Goal: Task Accomplishment & Management: Manage account settings

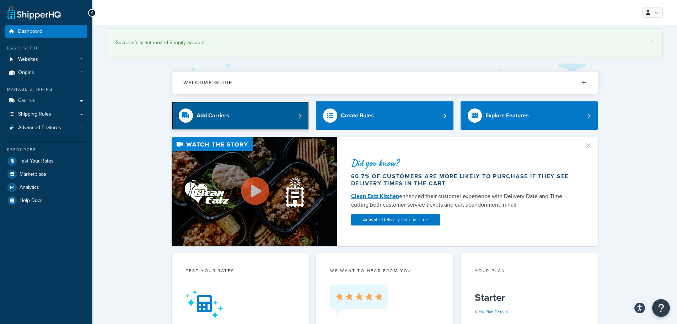
click at [211, 114] on div "Add Carriers" at bounding box center [212, 115] width 33 height 10
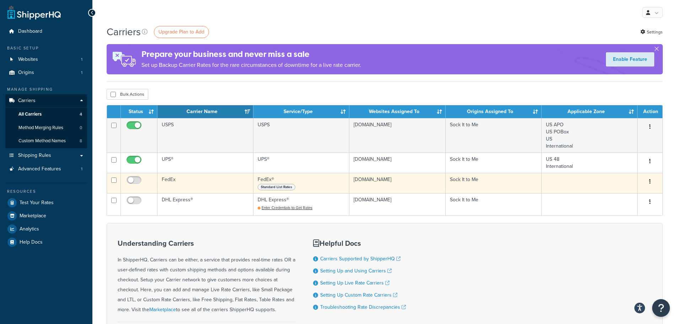
click at [288, 189] on span "Standard List Rates" at bounding box center [277, 187] width 38 height 6
click at [334, 179] on td "FedEx® Standard List Rates" at bounding box center [301, 183] width 96 height 20
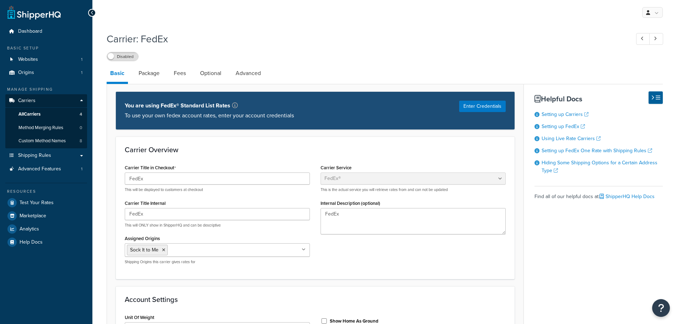
select select "fedEx"
select select "REGULAR_PICKUP"
select select "YOUR_PACKAGING"
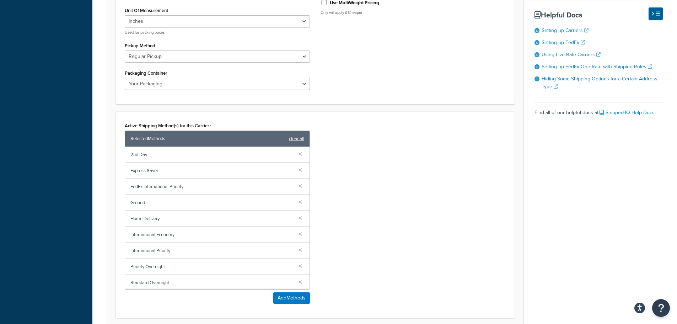
scroll to position [355, 0]
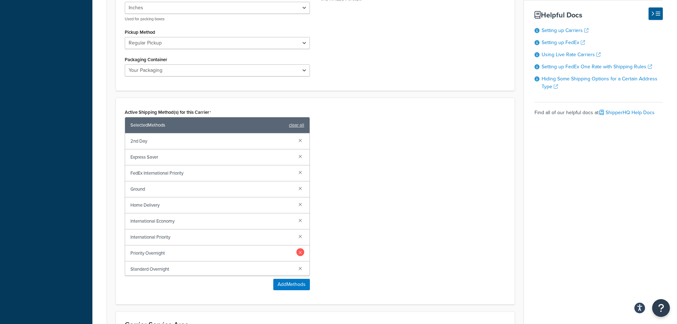
click at [297, 252] on link at bounding box center [300, 252] width 8 height 8
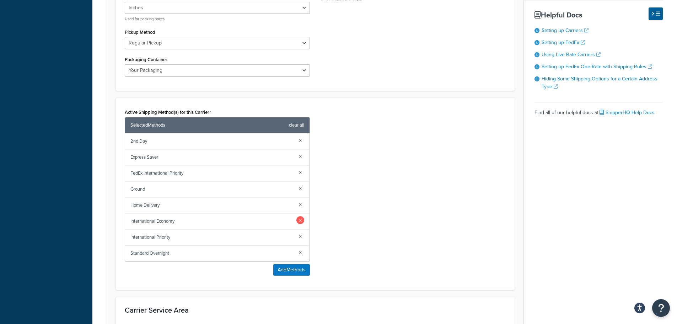
click at [300, 220] on link at bounding box center [300, 220] width 8 height 8
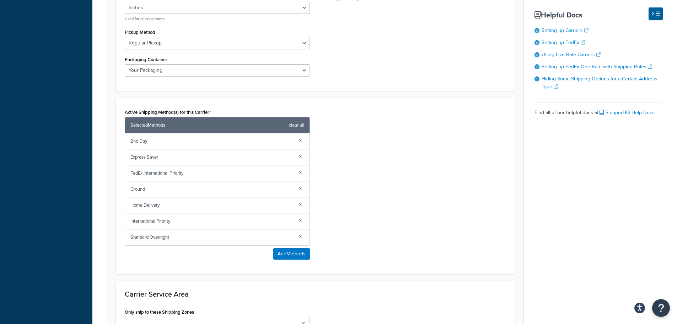
click at [300, 220] on link at bounding box center [300, 220] width 8 height 8
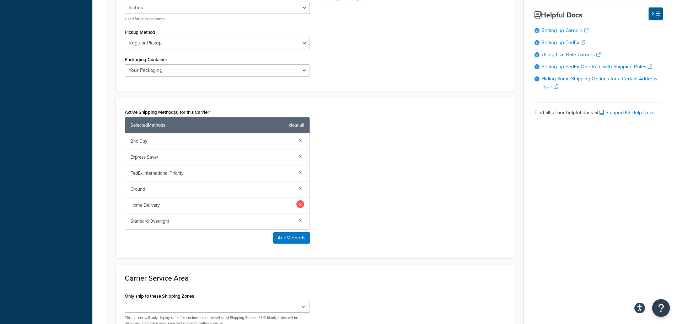
click at [300, 205] on link at bounding box center [300, 204] width 8 height 8
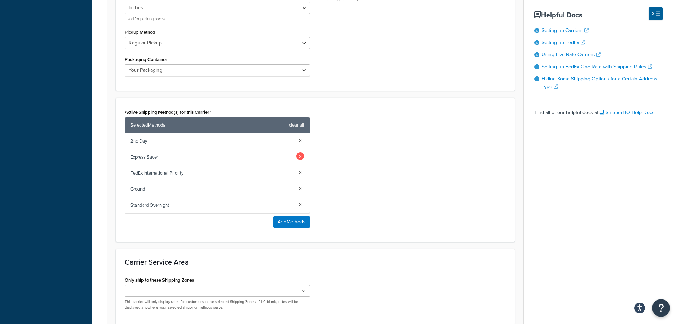
click at [299, 157] on link at bounding box center [300, 156] width 8 height 8
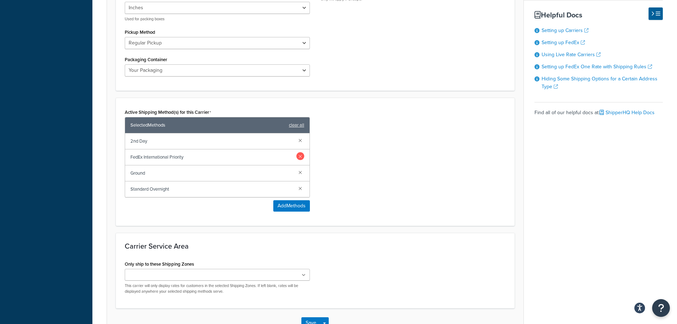
click at [301, 158] on link at bounding box center [300, 156] width 8 height 8
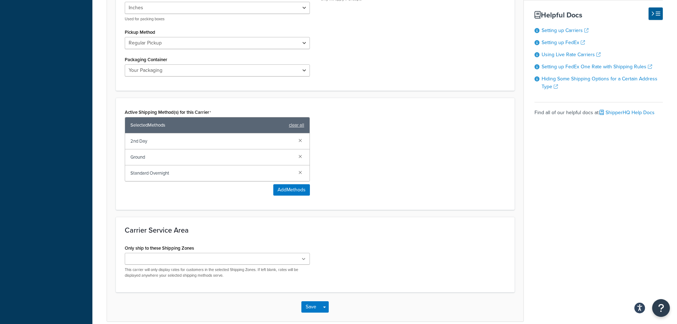
click at [231, 206] on div "Active Shipping Method(s) for this Carrier Selected Methods clear all 2nd Day G…" at bounding box center [315, 154] width 399 height 112
click at [310, 308] on button "Save" at bounding box center [310, 306] width 19 height 11
click at [310, 308] on div "Save Save Dropdown Save and Edit" at bounding box center [315, 306] width 416 height 29
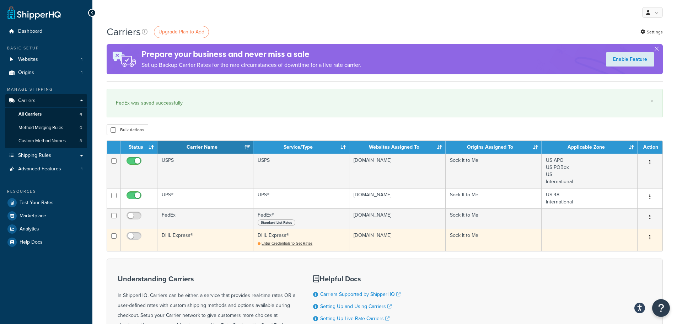
click at [174, 237] on td "DHL Express®" at bounding box center [205, 239] width 96 height 22
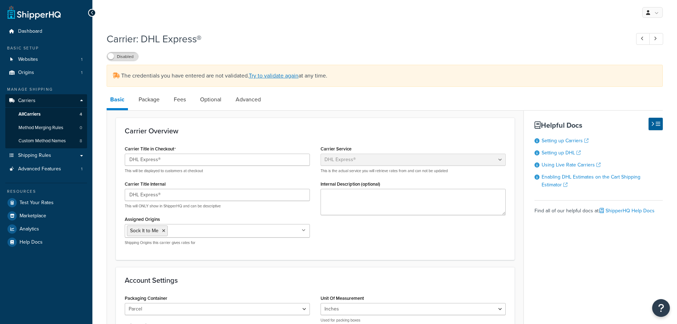
select select "dhl"
click at [25, 112] on span "All Carriers" at bounding box center [29, 114] width 22 height 6
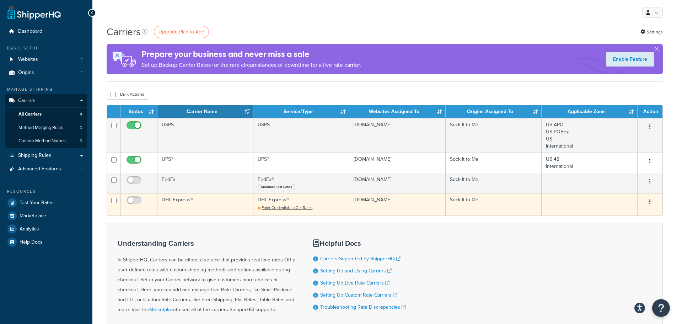
click at [110, 199] on td at bounding box center [114, 204] width 14 height 22
checkbox input "true"
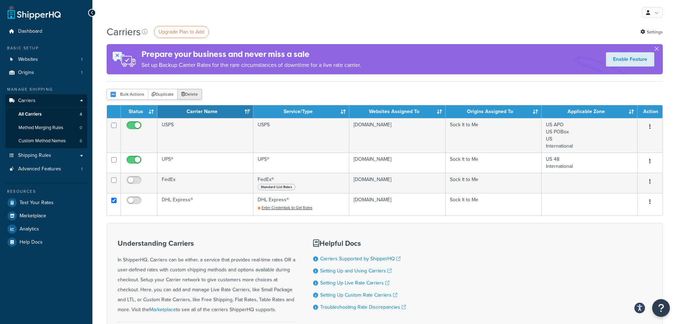
click at [188, 93] on button "Delete" at bounding box center [189, 94] width 25 height 11
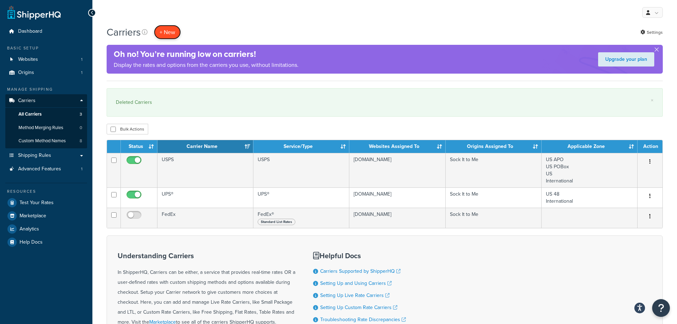
click at [164, 32] on button "+ New" at bounding box center [167, 32] width 27 height 15
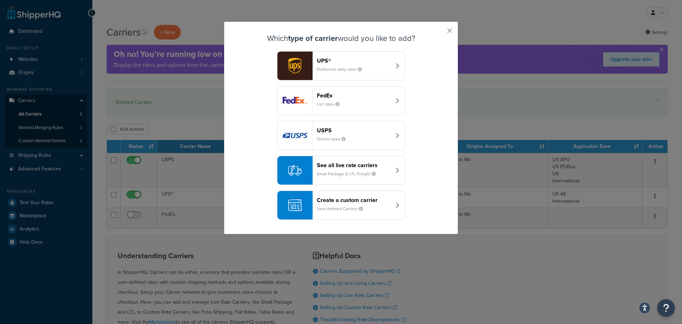
click at [339, 174] on small "Small Package & LTL Freight" at bounding box center [349, 174] width 65 height 6
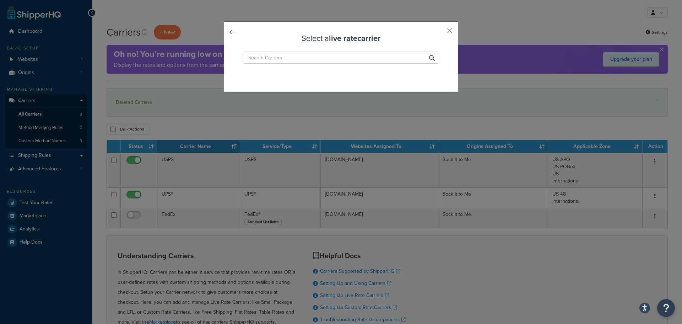
click at [339, 174] on div "Select a live rate carrier" at bounding box center [341, 162] width 682 height 324
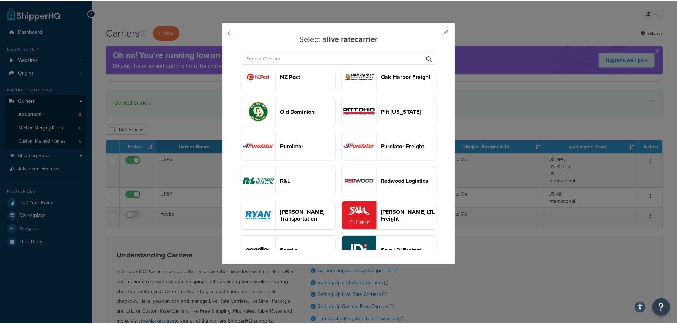
scroll to position [604, 0]
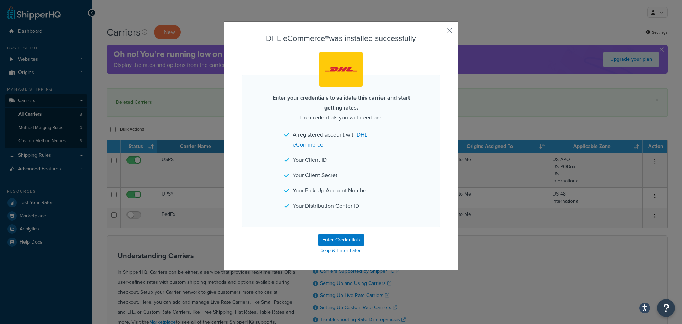
click at [440, 32] on button "button" at bounding box center [439, 33] width 2 height 2
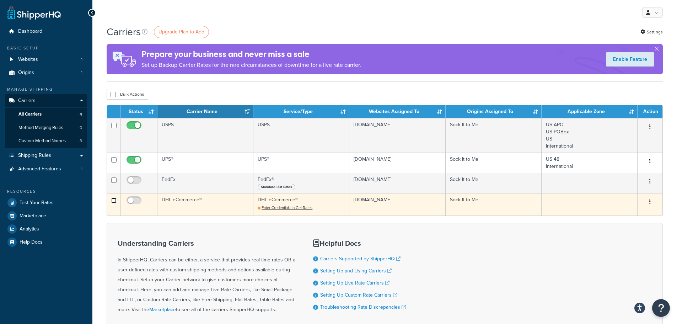
click at [113, 162] on input "checkbox" at bounding box center [113, 159] width 5 height 5
checkbox input "true"
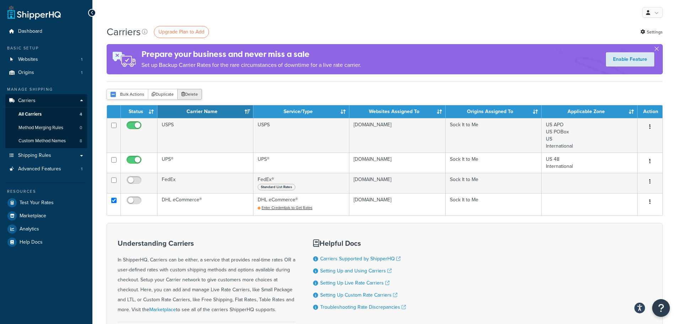
click at [191, 93] on button "Delete" at bounding box center [189, 94] width 25 height 11
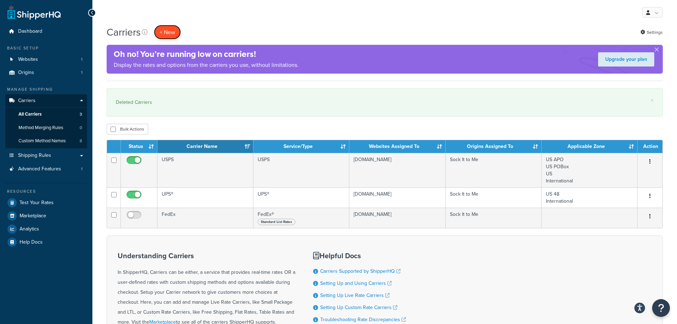
click at [171, 30] on button "+ New" at bounding box center [167, 32] width 27 height 15
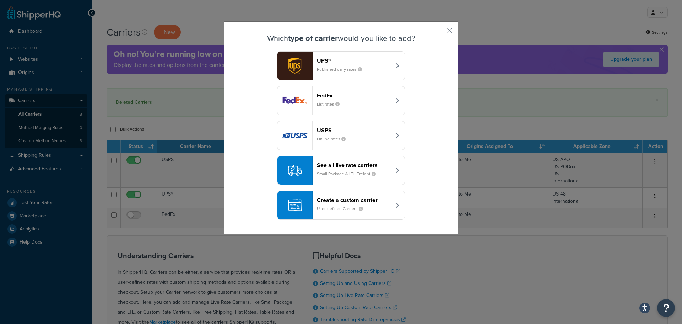
click at [341, 171] on small "Small Package & LTL Freight" at bounding box center [349, 174] width 65 height 6
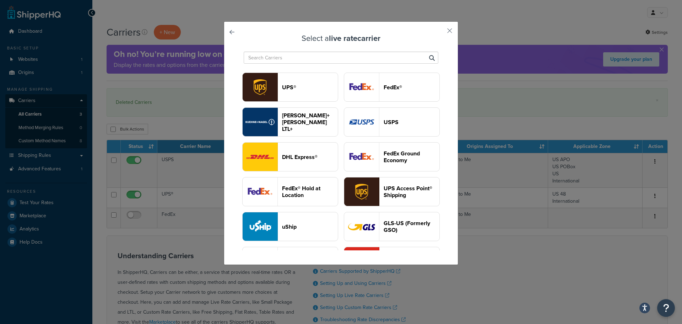
click at [334, 160] on header "DHL Express®" at bounding box center [310, 156] width 56 height 7
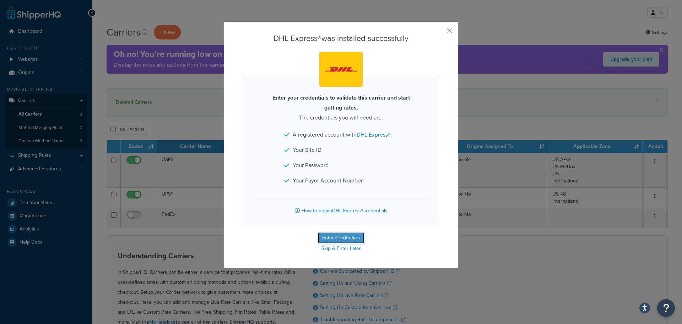
click at [331, 238] on button "Enter Credentials" at bounding box center [341, 237] width 47 height 11
click at [331, 238] on div "DHL Express® was installed successfully Enter your credentials to validate this…" at bounding box center [341, 162] width 682 height 324
select select "US"
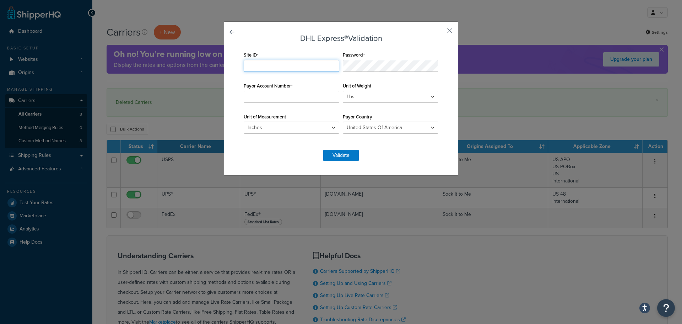
click at [273, 65] on input "Site ID" at bounding box center [292, 66] width 96 height 12
click at [260, 64] on input "Site ID" at bounding box center [292, 66] width 96 height 12
click at [259, 94] on input "Payor Account Number" at bounding box center [292, 97] width 96 height 12
click at [253, 98] on input "Payor Account Number" at bounding box center [292, 97] width 96 height 12
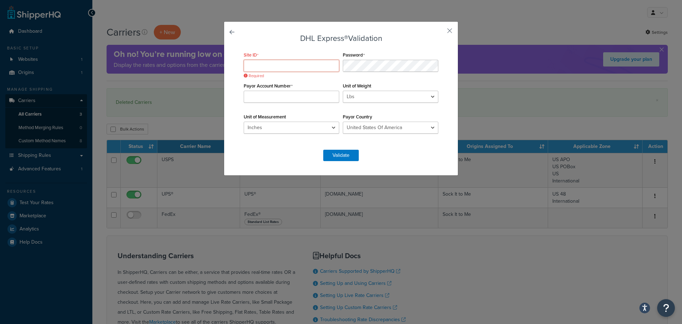
click at [265, 68] on input "Site ID" at bounding box center [292, 66] width 96 height 12
click at [264, 66] on input "Site ID" at bounding box center [292, 66] width 96 height 12
type input "jacob@sockittome.com"
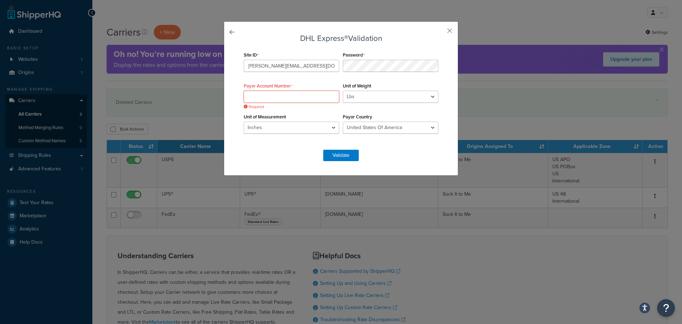
click at [271, 95] on input "Payor Account Number" at bounding box center [292, 97] width 96 height 12
click at [296, 98] on input "Payor Account Number" at bounding box center [292, 97] width 96 height 12
click at [245, 96] on input "102645730" at bounding box center [292, 97] width 96 height 12
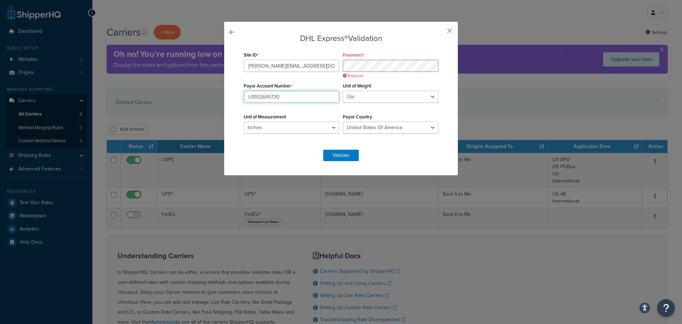
type input "US102645730"
click at [288, 97] on input "US102645730" at bounding box center [292, 97] width 96 height 12
click at [338, 155] on button "Validate" at bounding box center [341, 155] width 36 height 11
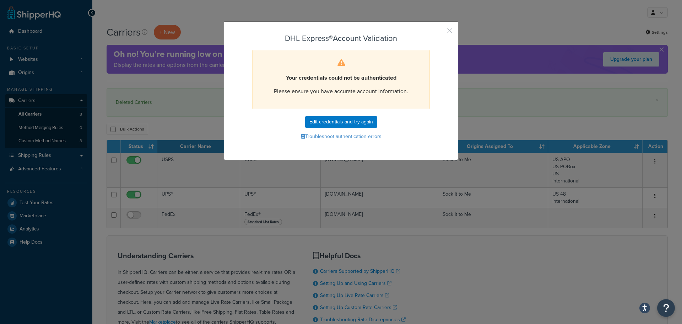
click at [440, 32] on button "button" at bounding box center [439, 33] width 2 height 2
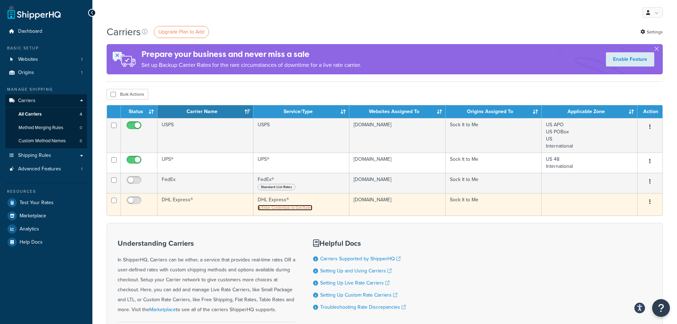
click at [306, 207] on span "Enter Credentials to Get Rates" at bounding box center [286, 208] width 51 height 6
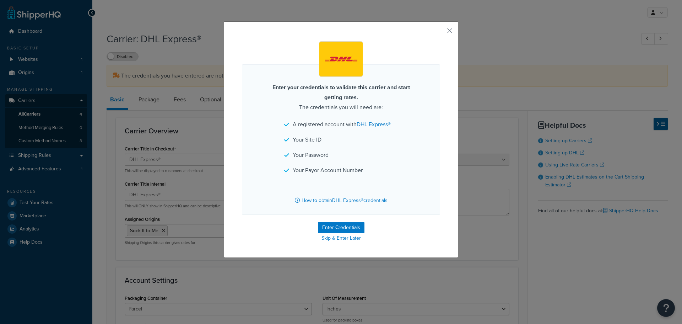
select select "dhl"
click at [336, 226] on button "Enter Credentials" at bounding box center [341, 227] width 47 height 11
select select "US"
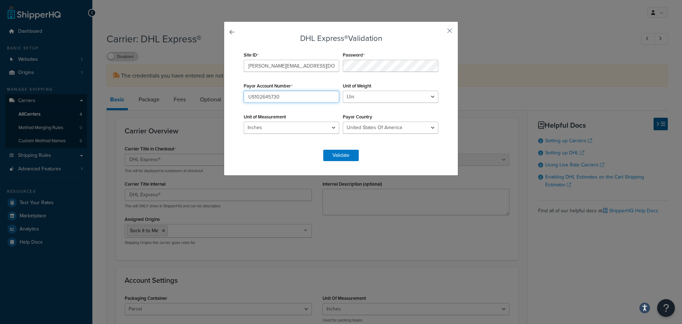
click at [283, 96] on input "US102645730" at bounding box center [292, 97] width 96 height 12
paste input "9223348"
type input "922334830"
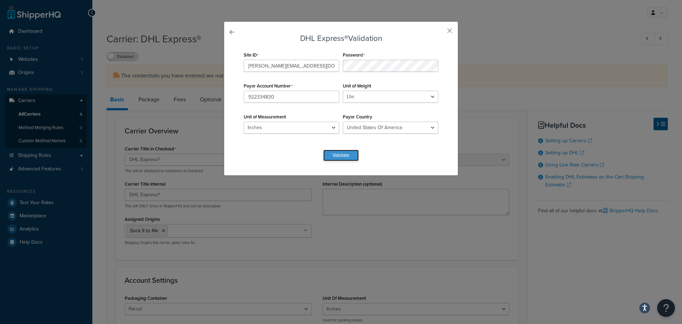
click at [334, 156] on button "Validate" at bounding box center [341, 155] width 36 height 11
click at [334, 156] on form "DHL Express® Validation Site ID jacob@sockittome.com Password Payor Account Num…" at bounding box center [341, 97] width 198 height 127
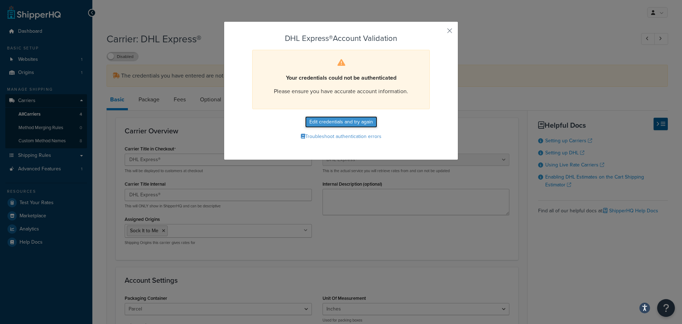
click at [327, 122] on button "Edit credentials and try again" at bounding box center [341, 121] width 72 height 11
select select "US"
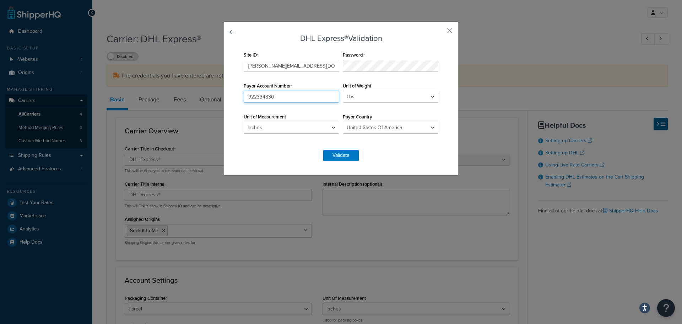
click at [281, 99] on input "922334830" at bounding box center [292, 97] width 96 height 12
click at [440, 32] on button "button" at bounding box center [439, 33] width 2 height 2
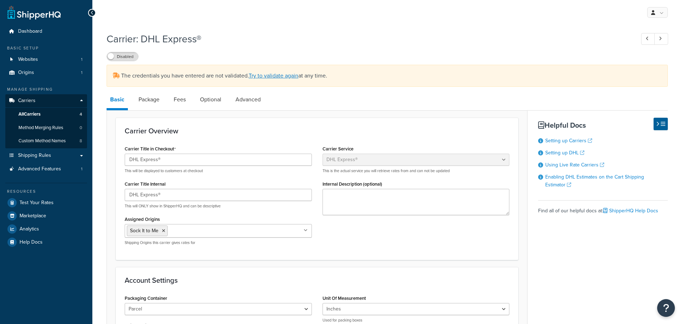
select select "dhl"
click at [23, 112] on span "All Carriers" at bounding box center [29, 114] width 22 height 6
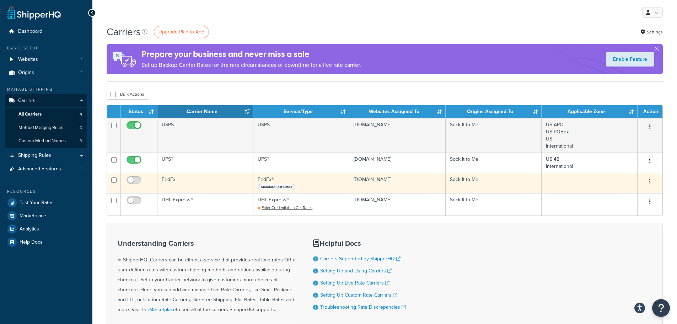
click at [169, 179] on td "FedEx" at bounding box center [205, 183] width 96 height 20
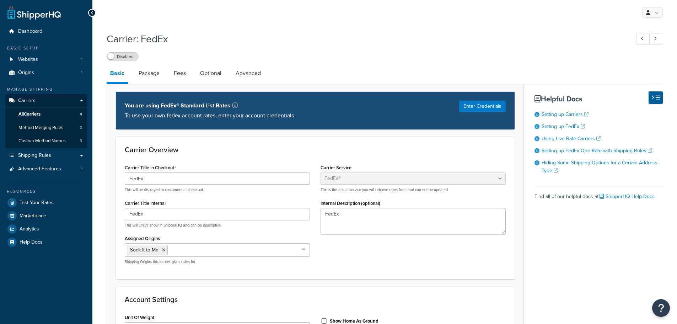
select select "fedEx"
select select "REGULAR_PICKUP"
select select "YOUR_PACKAGING"
click at [150, 74] on link "Package" at bounding box center [149, 73] width 28 height 17
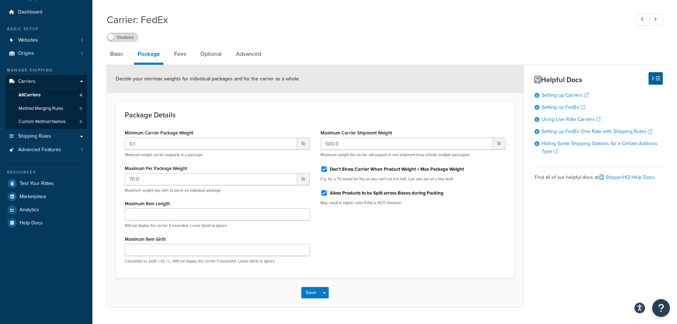
scroll to position [39, 0]
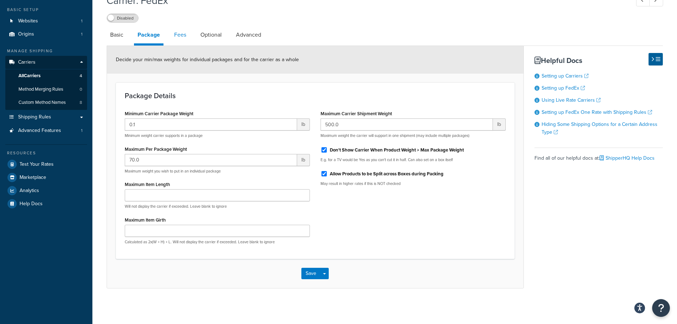
click at [179, 32] on link "Fees" at bounding box center [180, 34] width 19 height 17
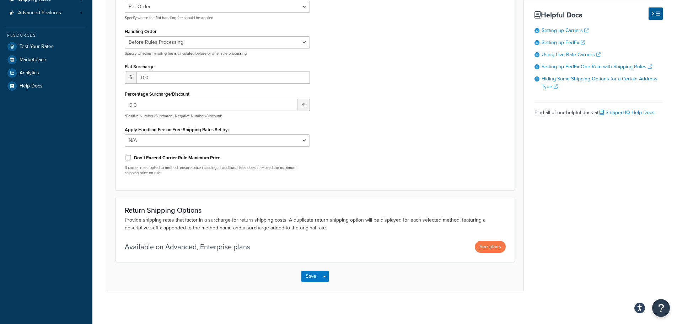
scroll to position [160, 0]
